Goal: Information Seeking & Learning: Learn about a topic

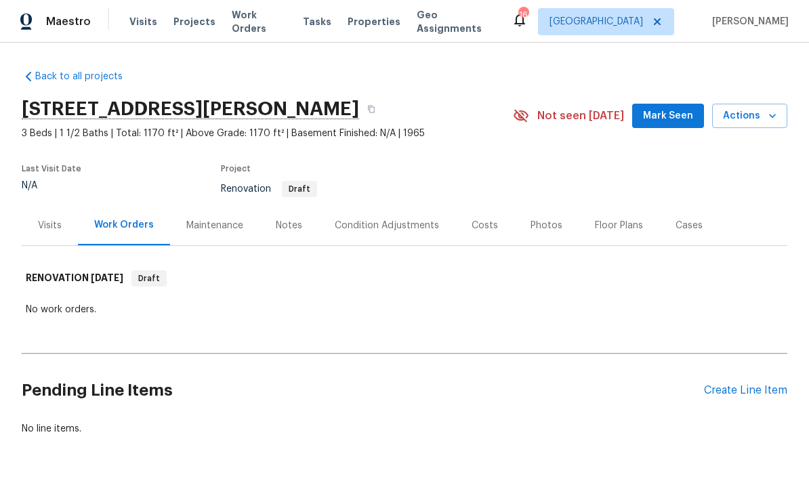
click at [362, 229] on div "Condition Adjustments" at bounding box center [387, 226] width 104 height 14
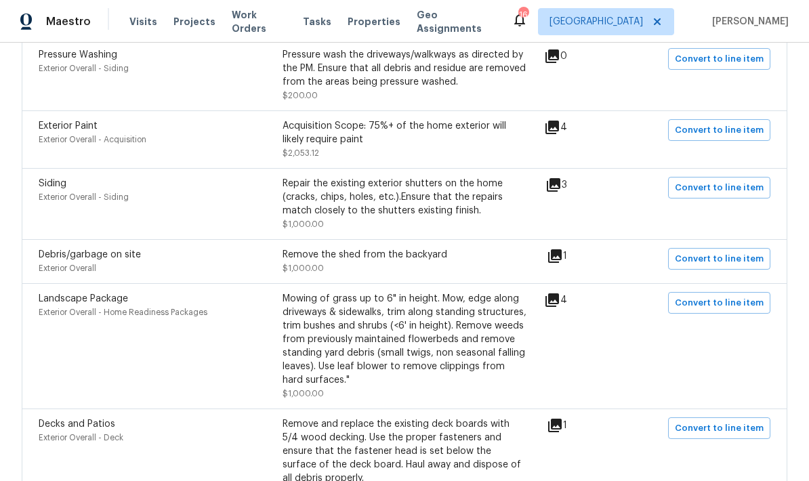
scroll to position [1383, 0]
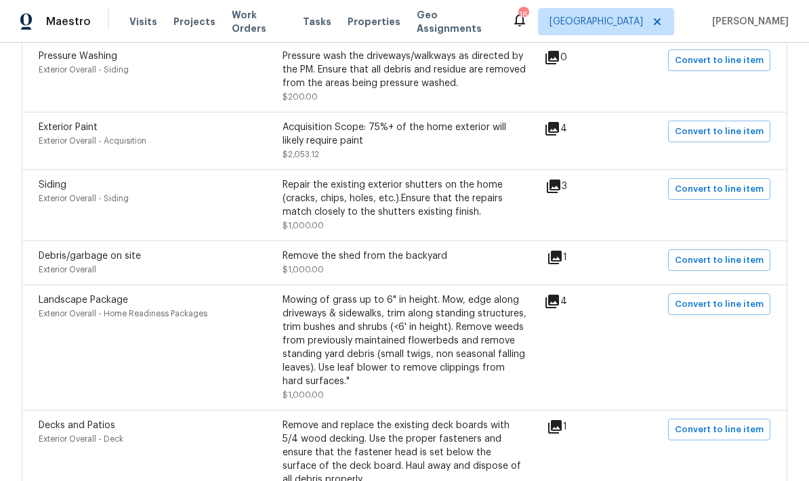
click at [558, 308] on icon at bounding box center [552, 302] width 14 height 14
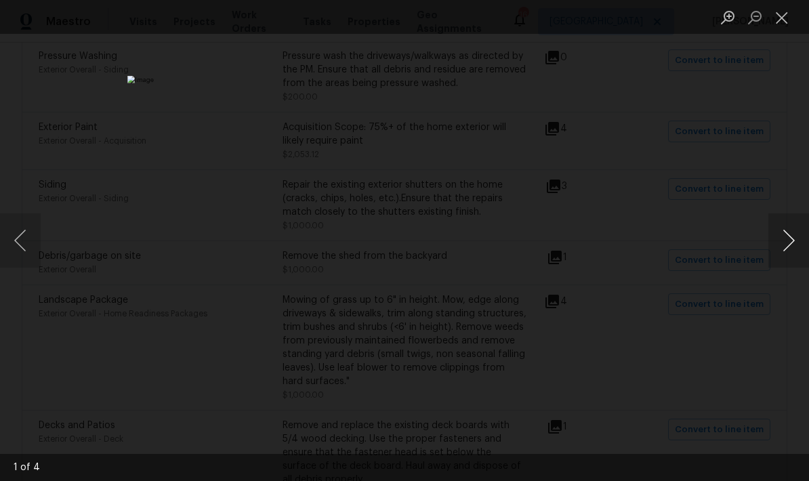
click at [787, 253] on button "Next image" at bounding box center [788, 240] width 41 height 54
click at [791, 249] on button "Next image" at bounding box center [788, 240] width 41 height 54
click at [791, 247] on button "Next image" at bounding box center [788, 240] width 41 height 54
click at [790, 249] on button "Next image" at bounding box center [788, 240] width 41 height 54
click at [29, 229] on button "Previous image" at bounding box center [20, 240] width 41 height 54
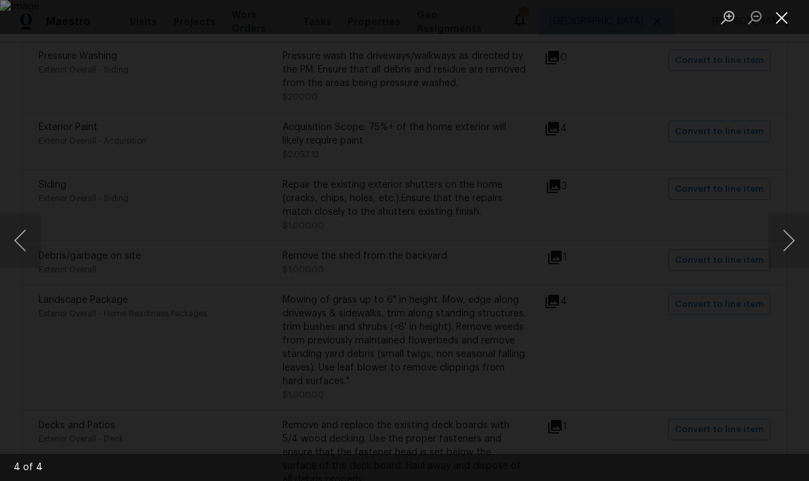
click at [780, 18] on button "Close lightbox" at bounding box center [781, 17] width 27 height 24
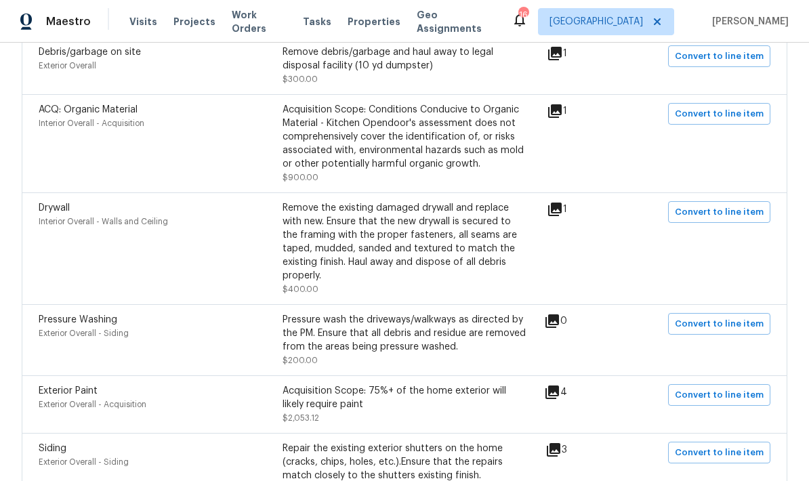
scroll to position [1119, 0]
click at [553, 218] on icon at bounding box center [555, 210] width 16 height 16
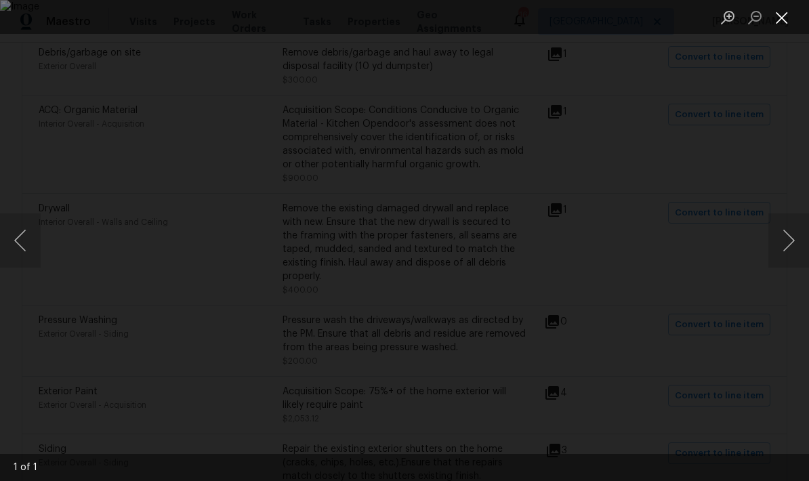
click at [779, 23] on button "Close lightbox" at bounding box center [781, 17] width 27 height 24
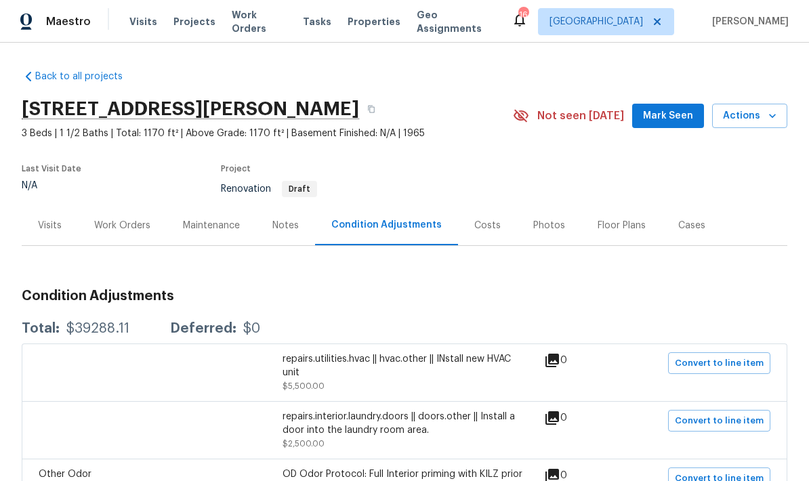
scroll to position [0, 0]
click at [52, 229] on div "Visits" at bounding box center [50, 226] width 24 height 14
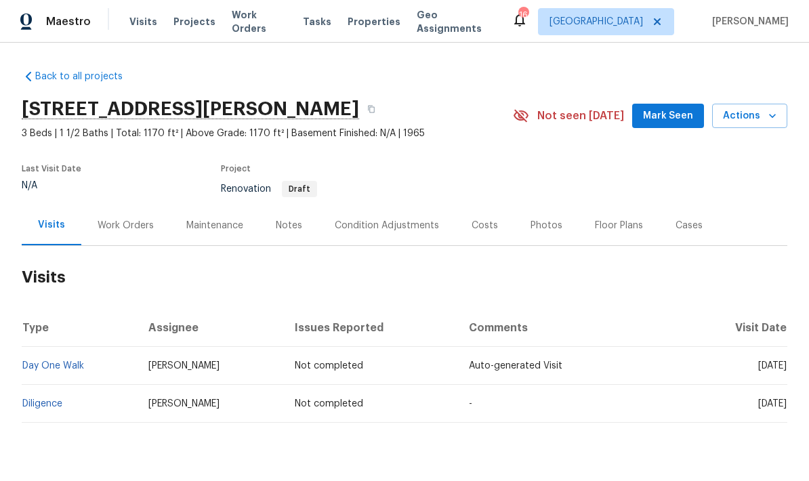
scroll to position [34, 0]
click at [290, 219] on div "Notes" at bounding box center [289, 226] width 26 height 14
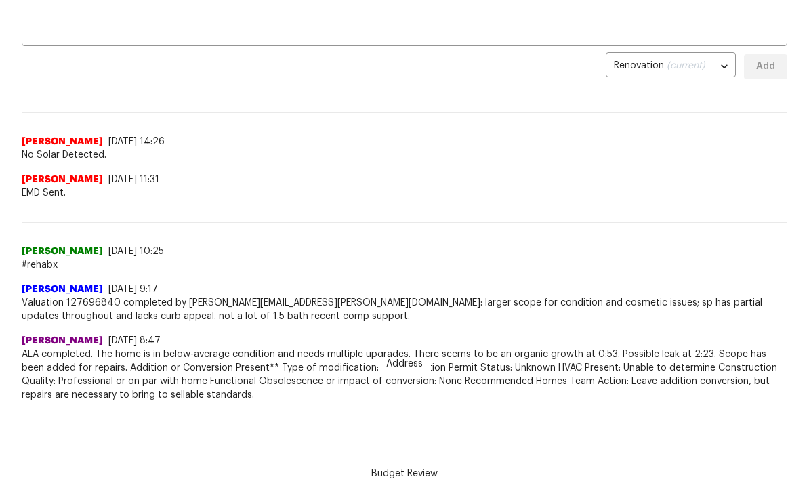
scroll to position [54, 0]
click at [419, 429] on div "Back to all projects [STREET_ADDRESS][PERSON_NAME] 3 Beds | 1 1/2 Baths | Total…" at bounding box center [404, 210] width 809 height 438
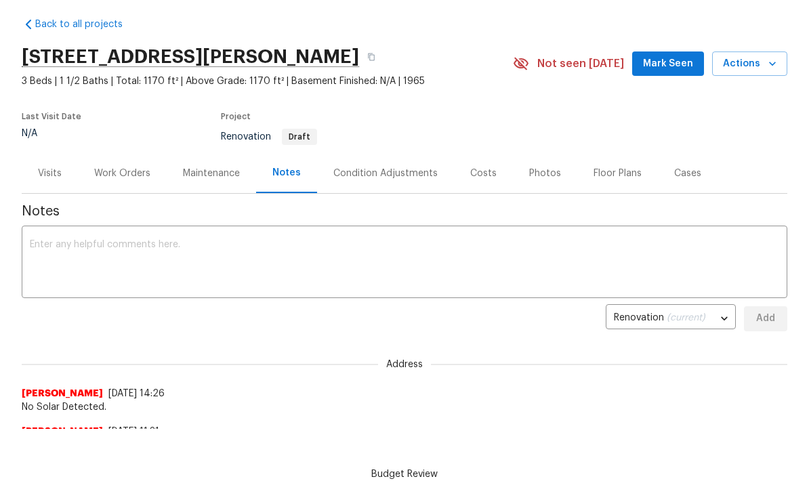
scroll to position [0, 0]
click at [480, 176] on div "Costs" at bounding box center [483, 174] width 26 height 14
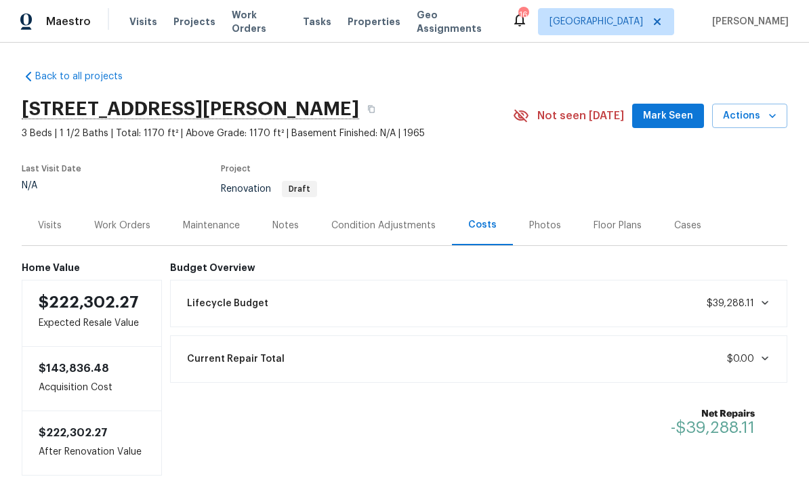
click at [763, 297] on icon at bounding box center [764, 302] width 11 height 11
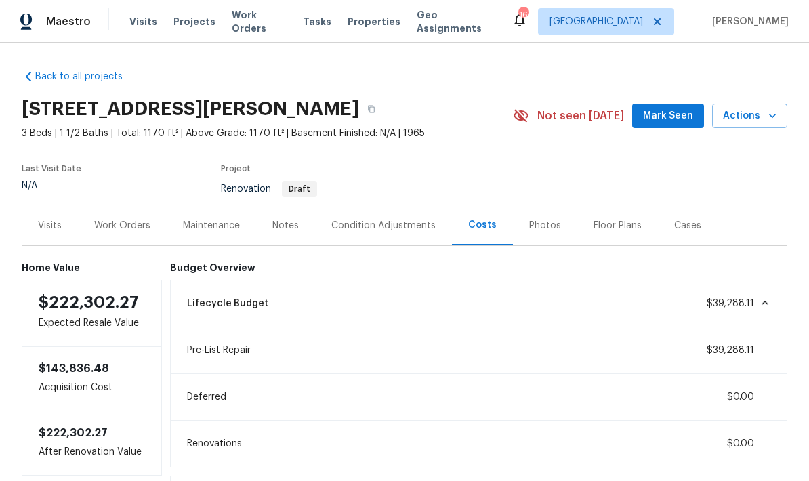
click at [383, 219] on div "Condition Adjustments" at bounding box center [383, 226] width 104 height 14
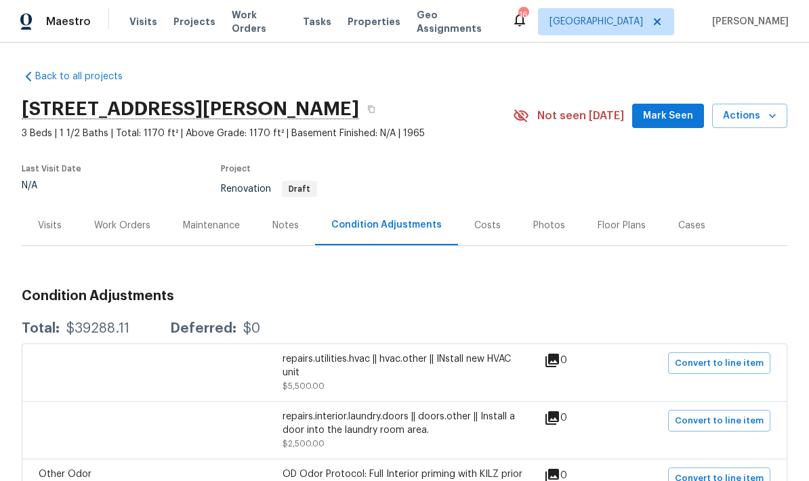
click at [129, 205] on div "Work Orders" at bounding box center [122, 225] width 89 height 40
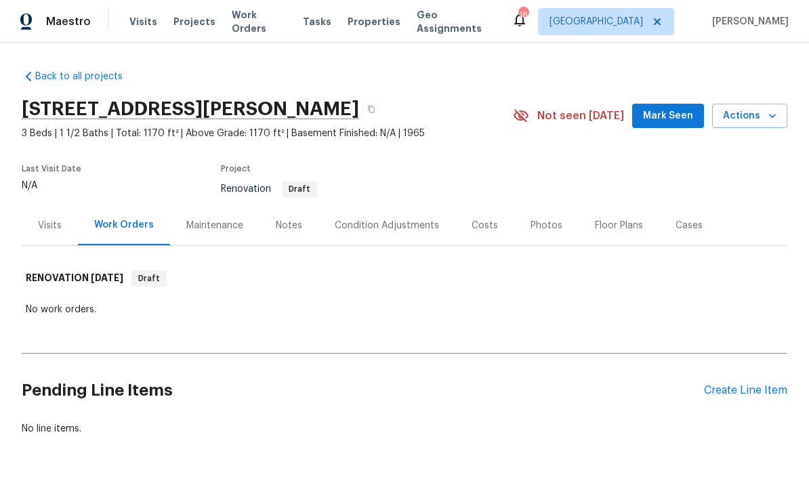
click at [400, 219] on div "Condition Adjustments" at bounding box center [387, 226] width 104 height 14
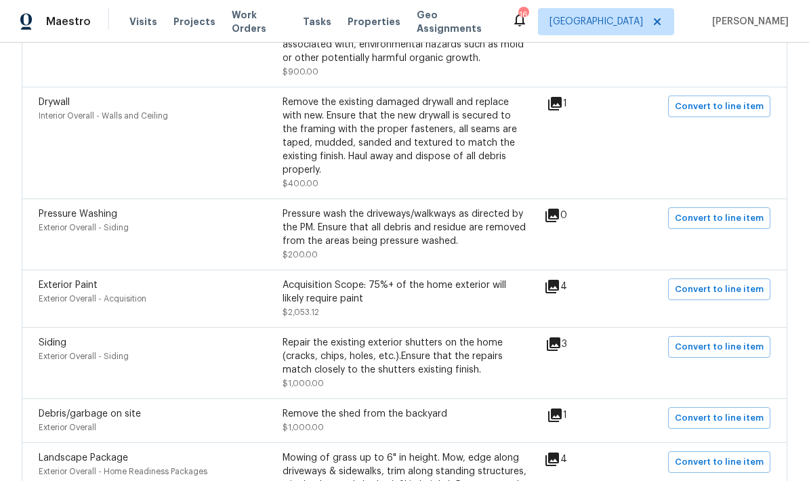
scroll to position [1225, 0]
